Goal: Information Seeking & Learning: Compare options

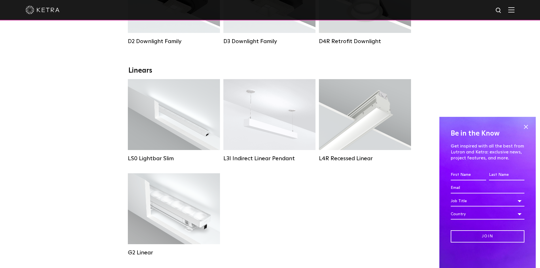
scroll to position [198, 0]
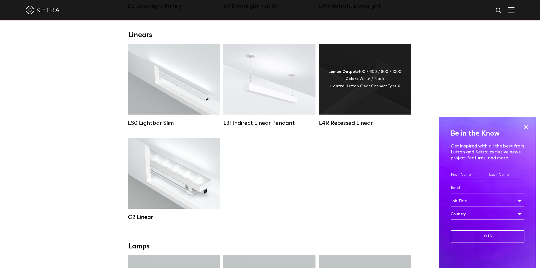
click at [369, 73] on div "Lumen Output: 400 / 600 / 800 / 1000 Colors: White / Black Control: Lutron Clea…" at bounding box center [364, 79] width 73 height 22
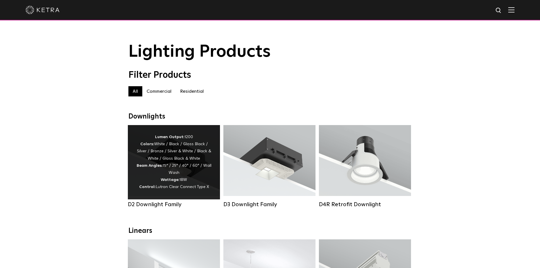
click at [167, 159] on div "Lumen Output: 1200 Colors: White / Black / Gloss Black / Silver / Bronze / Silv…" at bounding box center [173, 161] width 75 height 57
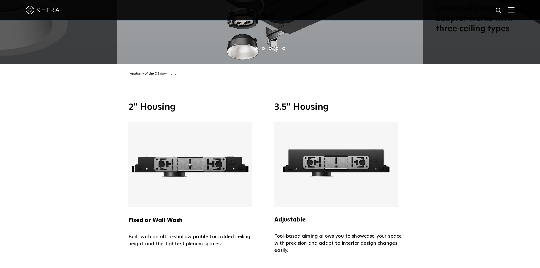
scroll to position [1246, 0]
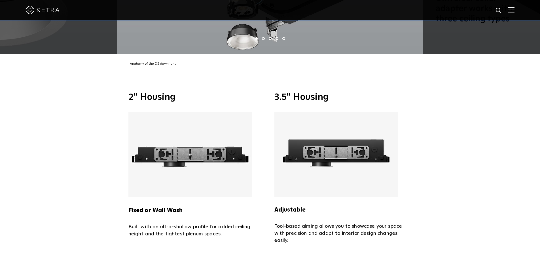
click at [311, 159] on img at bounding box center [335, 154] width 123 height 85
